Goal: Information Seeking & Learning: Learn about a topic

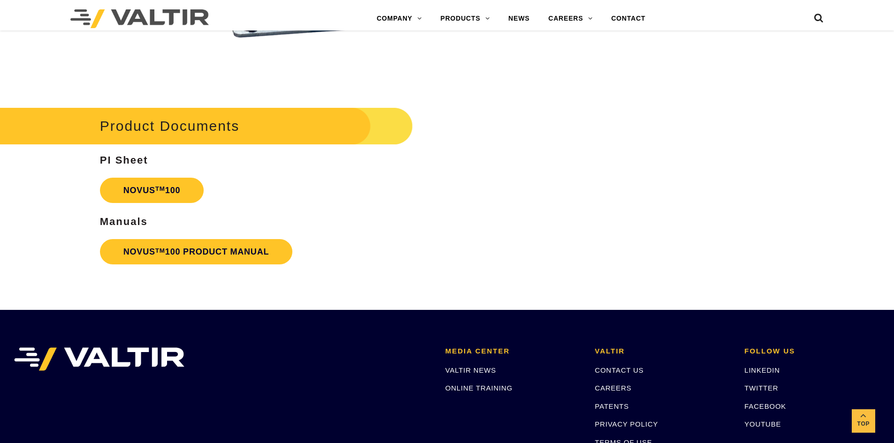
scroll to position [2158, 0]
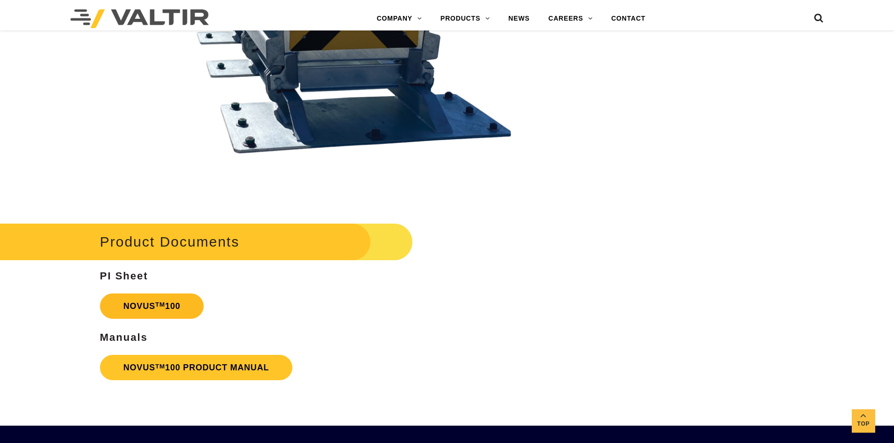
click at [132, 302] on link "NOVUS TM 100" at bounding box center [152, 306] width 104 height 25
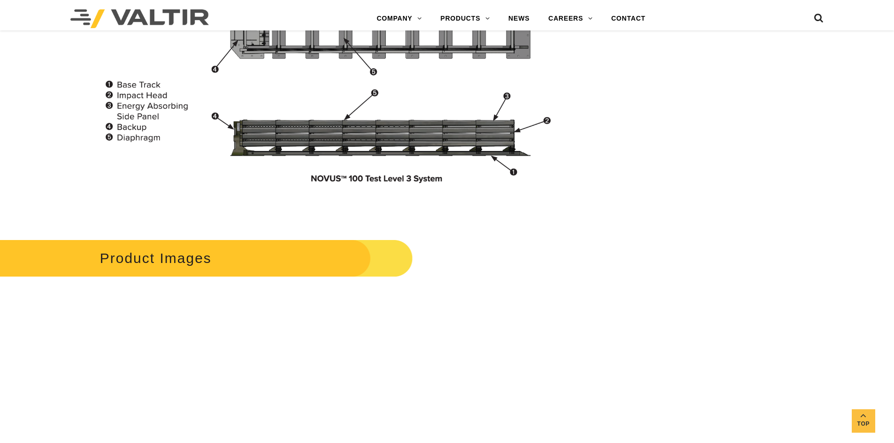
scroll to position [807, 0]
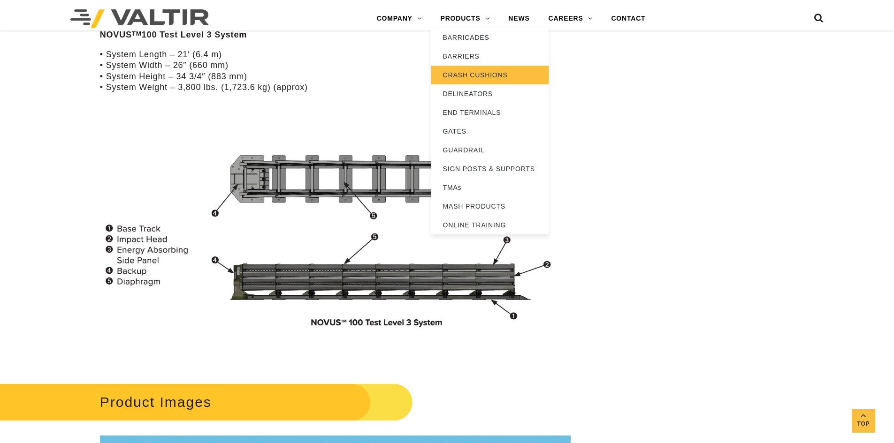
click at [469, 73] on link "CRASH CUSHIONS" at bounding box center [489, 75] width 117 height 19
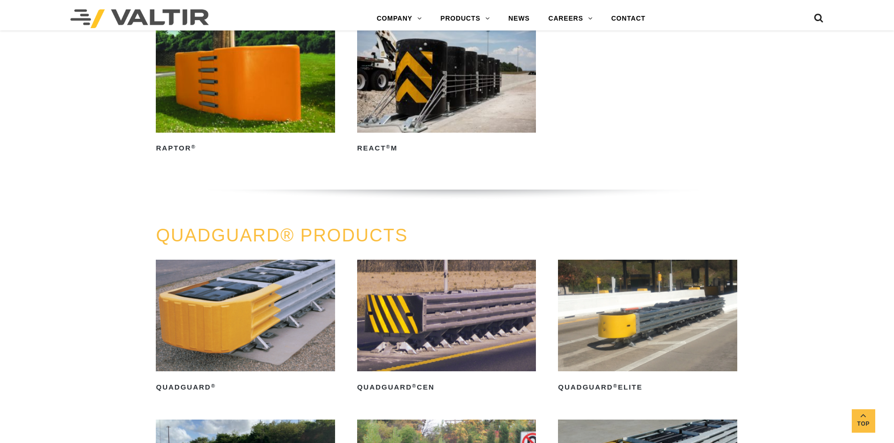
scroll to position [282, 0]
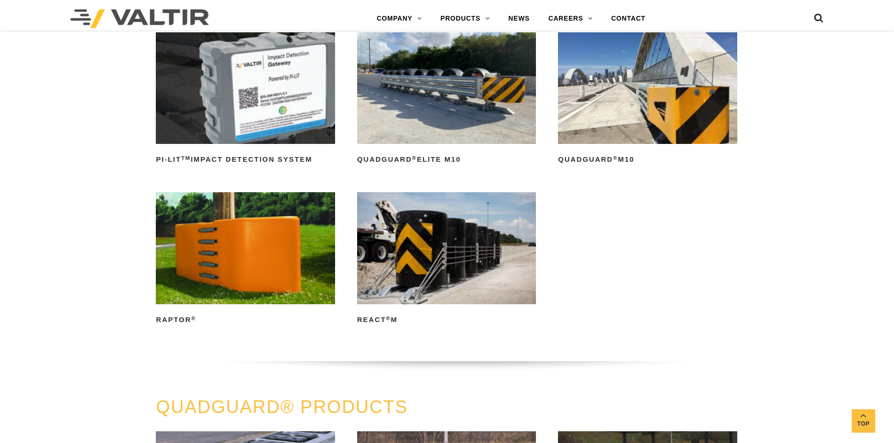
click at [604, 86] on img at bounding box center [647, 88] width 179 height 112
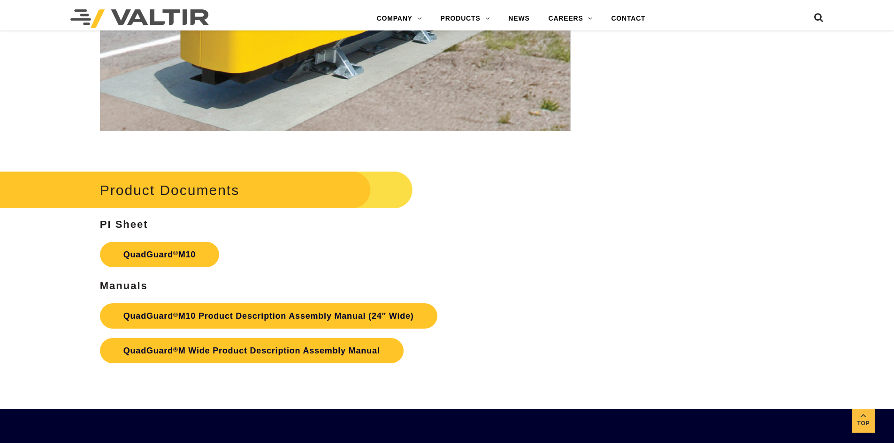
scroll to position [3519, 0]
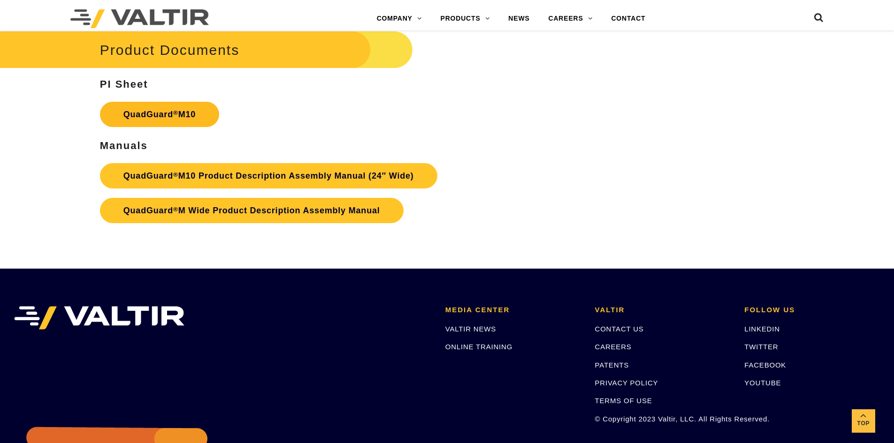
click at [185, 112] on link "QuadGuard ® M10" at bounding box center [159, 114] width 119 height 25
